Goal: Task Accomplishment & Management: Manage account settings

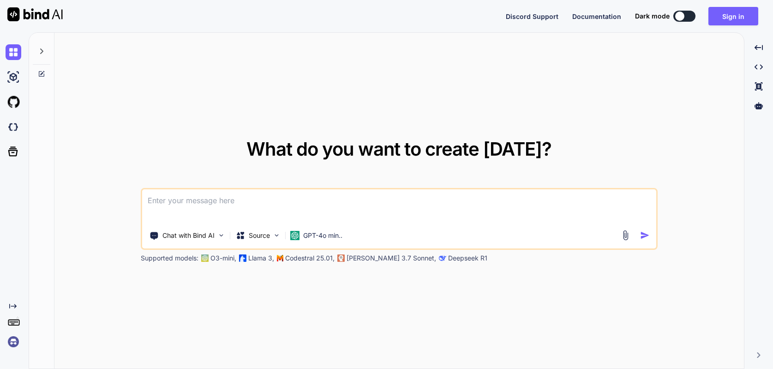
click at [13, 343] on img at bounding box center [14, 342] width 16 height 16
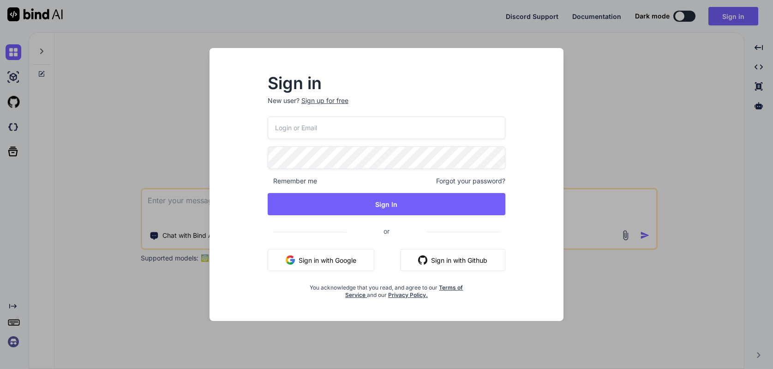
click at [352, 126] on input "email" at bounding box center [387, 127] width 238 height 23
paste input "Create an ecommerce store for a coffee beans company which has product catalogu…"
type input "Create an ecommerce store for a coffee beans company which has product catalogu…"
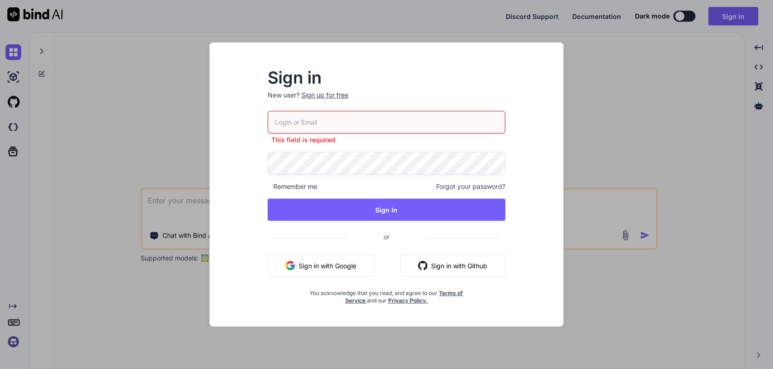
paste input "[EMAIL_ADDRESS][DOMAIN_NAME]"
type input "[EMAIL_ADDRESS][DOMAIN_NAME]"
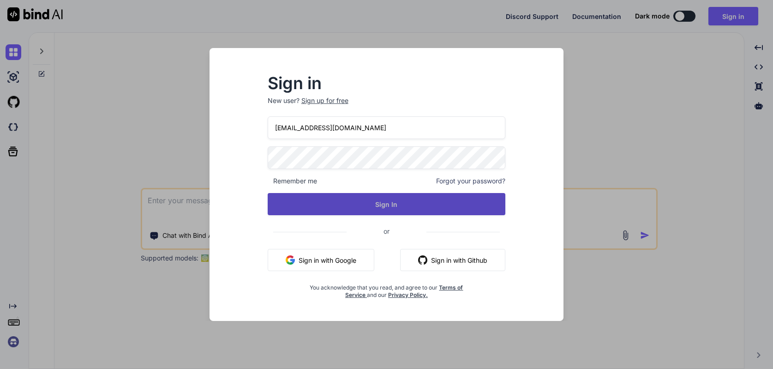
click at [343, 205] on button "Sign In" at bounding box center [387, 204] width 238 height 22
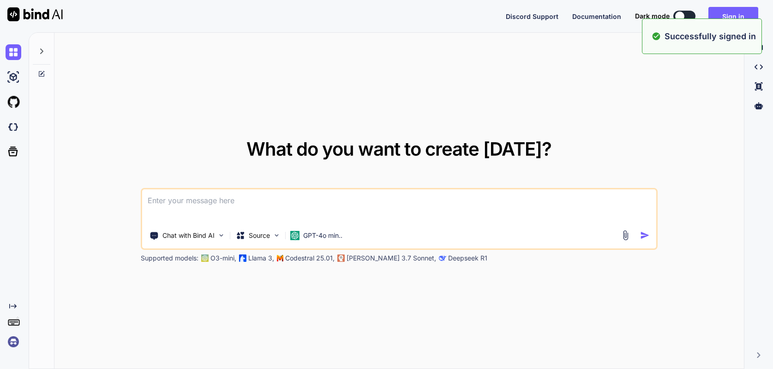
click at [12, 341] on img at bounding box center [14, 342] width 16 height 16
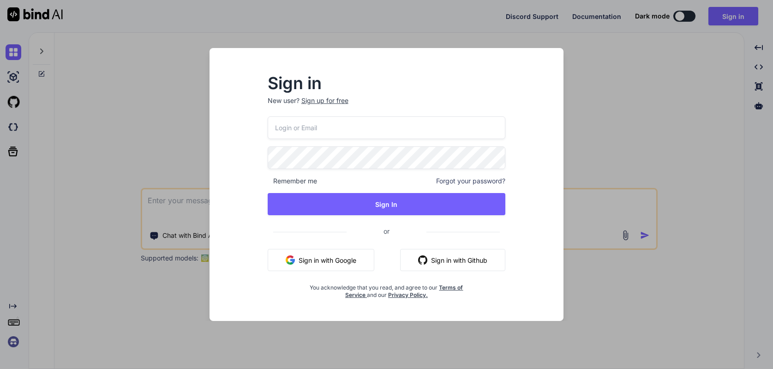
click at [347, 129] on input "email" at bounding box center [387, 127] width 238 height 23
paste input "[EMAIL_ADDRESS][DOMAIN_NAME]"
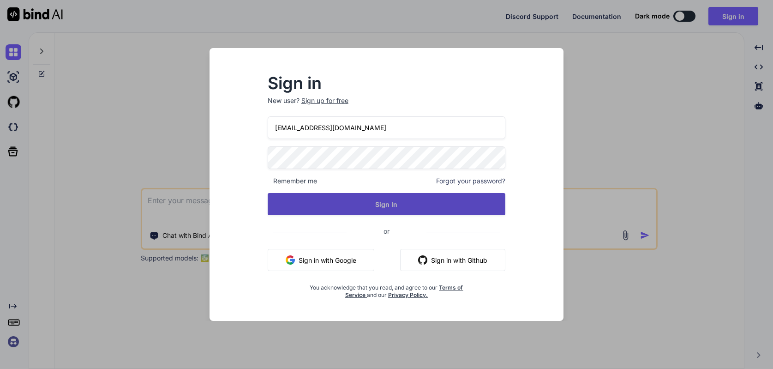
type input "[EMAIL_ADDRESS][DOMAIN_NAME]"
click at [382, 204] on button "Sign In" at bounding box center [387, 204] width 238 height 22
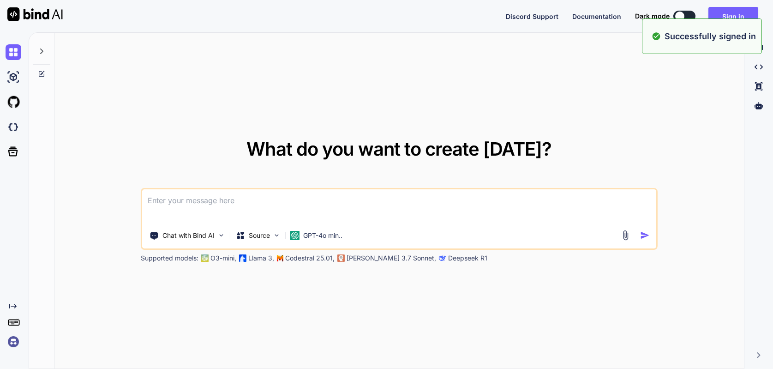
click at [18, 347] on img at bounding box center [14, 342] width 16 height 16
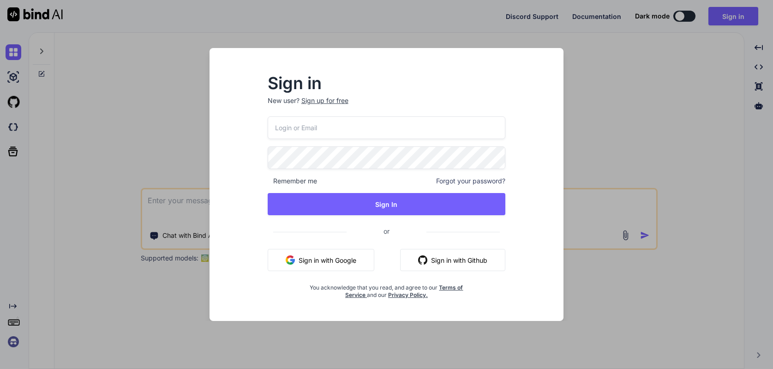
click at [286, 124] on input "email" at bounding box center [387, 127] width 238 height 23
paste input "[EMAIL_ADDRESS][DOMAIN_NAME]"
type input "[EMAIL_ADDRESS][DOMAIN_NAME]"
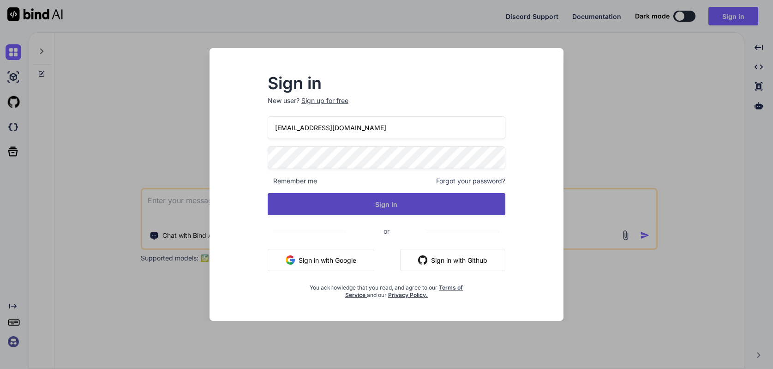
click at [353, 215] on button "Sign In" at bounding box center [387, 204] width 238 height 22
